Goal: Task Accomplishment & Management: Use online tool/utility

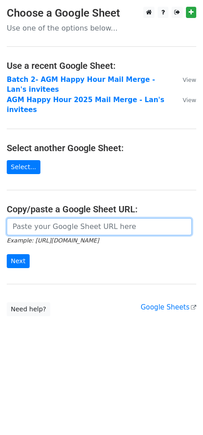
drag, startPoint x: 35, startPoint y: 219, endPoint x: 43, endPoint y: 213, distance: 9.7
click at [35, 219] on input "url" at bounding box center [99, 226] width 185 height 17
paste input "[URL][DOMAIN_NAME]"
type input "[URL][DOMAIN_NAME]"
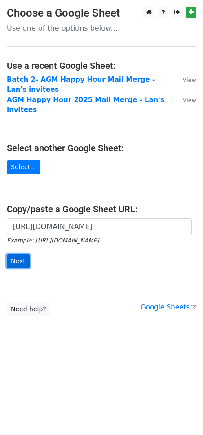
click at [18, 254] on input "Next" at bounding box center [18, 261] width 23 height 14
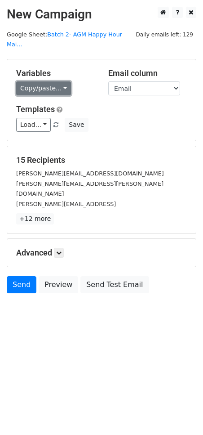
click at [52, 81] on link "Copy/paste..." at bounding box center [43, 88] width 55 height 14
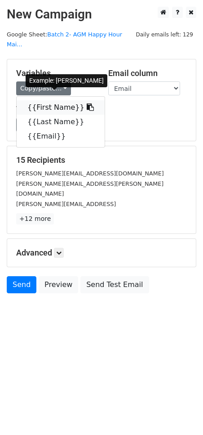
click at [54, 100] on link "{{First Name}}" at bounding box center [61, 107] width 88 height 14
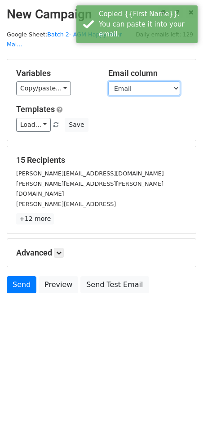
click at [153, 81] on select "First Name Last Name Email" at bounding box center [144, 88] width 72 height 14
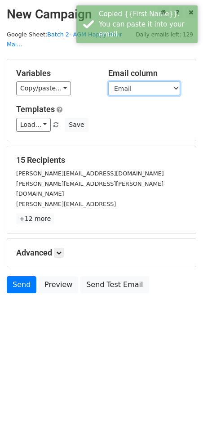
click at [108, 81] on select "First Name Last Name Email" at bounding box center [144, 88] width 72 height 14
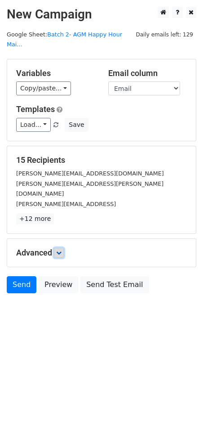
click at [62, 250] on icon at bounding box center [58, 252] width 5 height 5
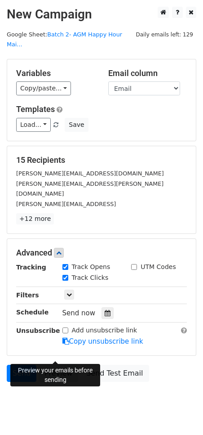
click at [58, 365] on link "Preview" at bounding box center [59, 373] width 40 height 17
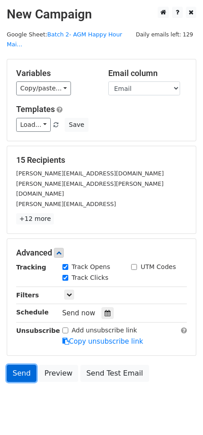
click at [26, 365] on link "Send" at bounding box center [22, 373] width 30 height 17
